Goal: Information Seeking & Learning: Learn about a topic

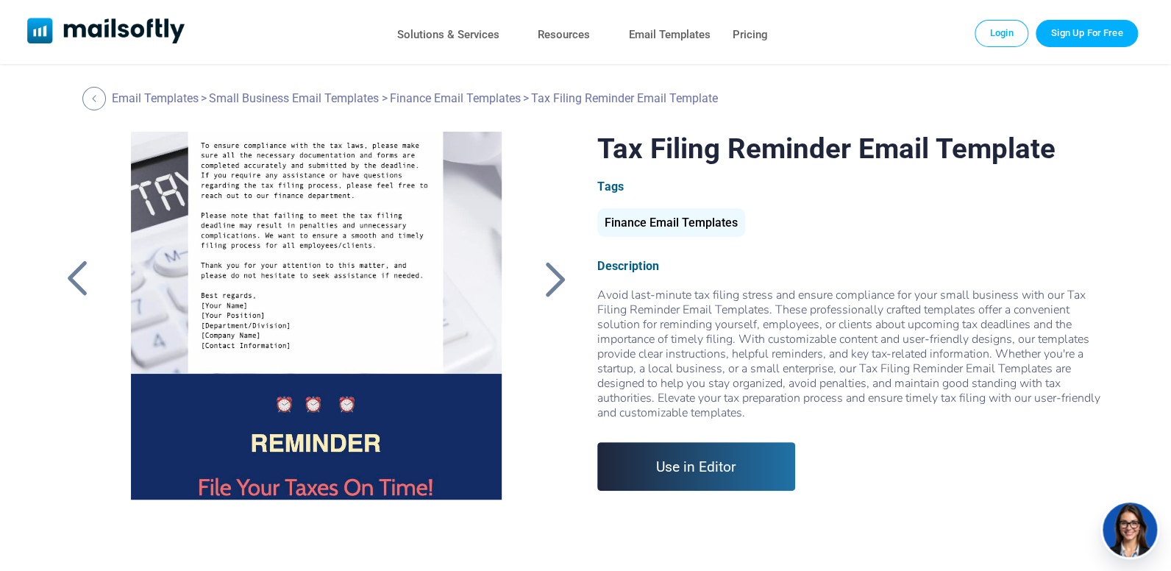
scroll to position [277, 0]
click at [555, 280] on div at bounding box center [555, 279] width 37 height 38
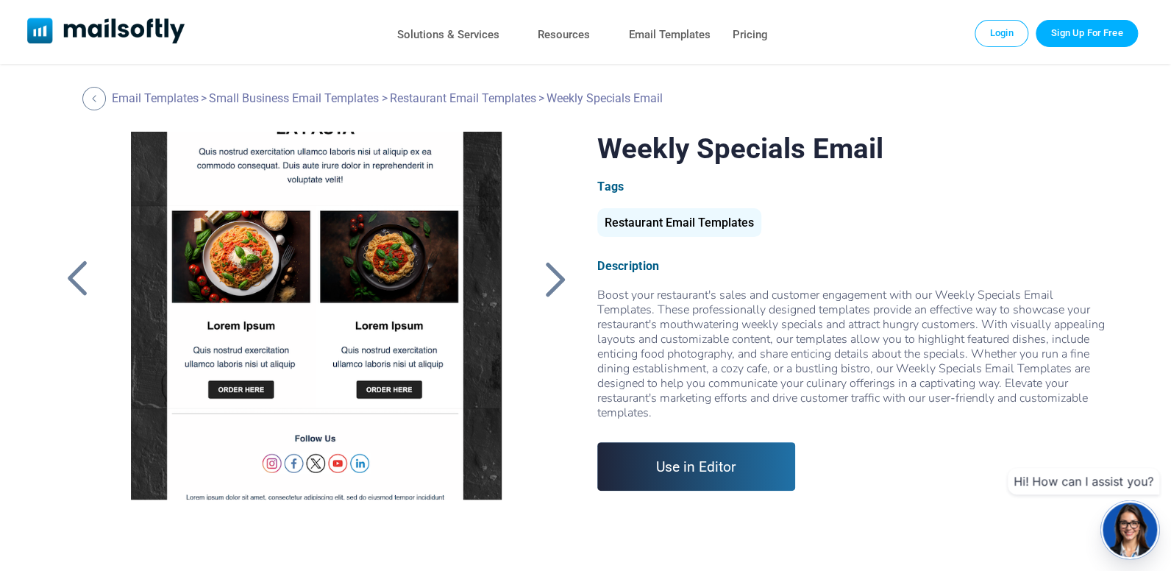
scroll to position [458, 0]
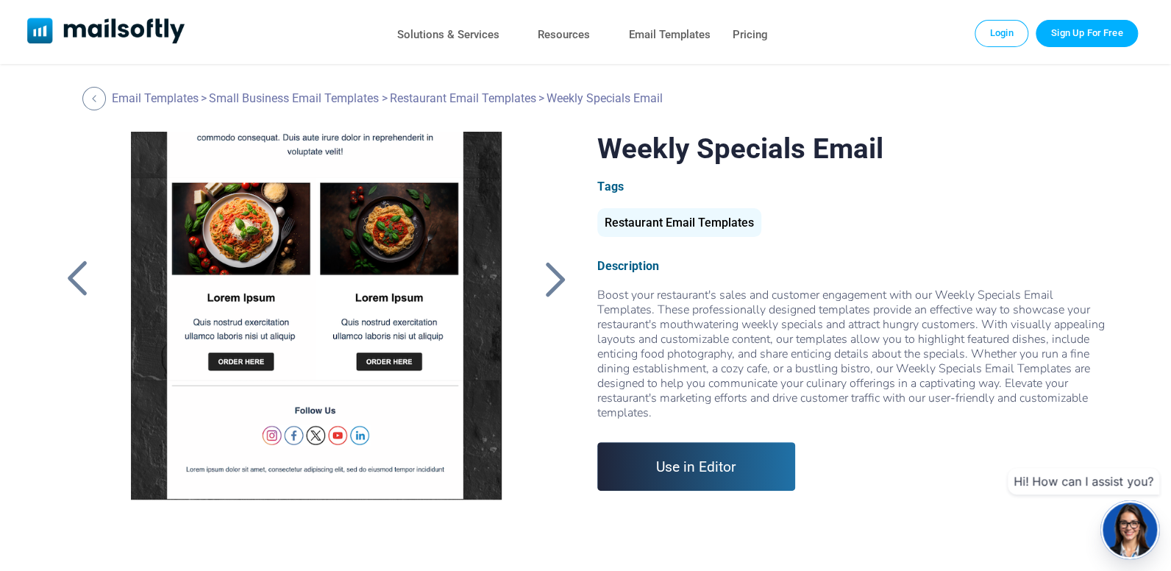
click at [82, 278] on div at bounding box center [77, 279] width 37 height 38
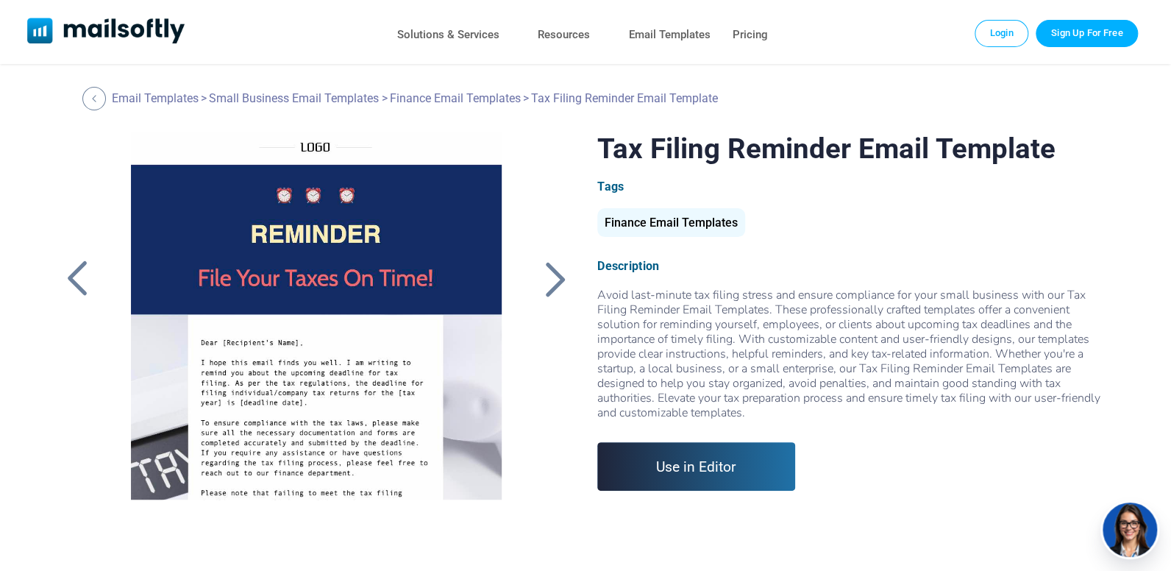
click at [82, 278] on div at bounding box center [77, 279] width 37 height 38
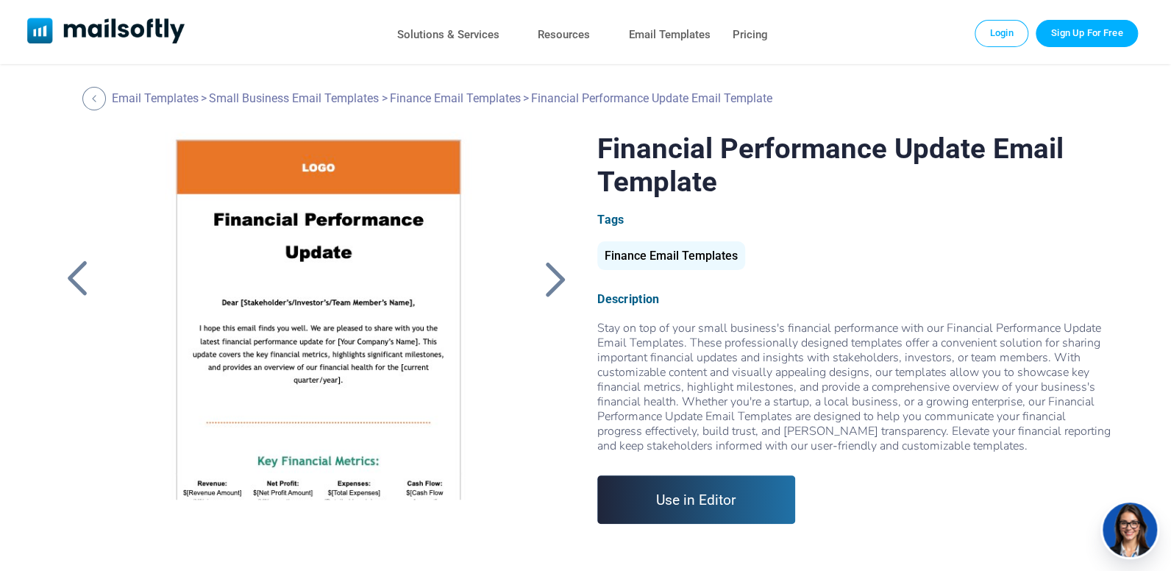
click at [82, 278] on div at bounding box center [77, 279] width 37 height 38
